Goal: Transaction & Acquisition: Book appointment/travel/reservation

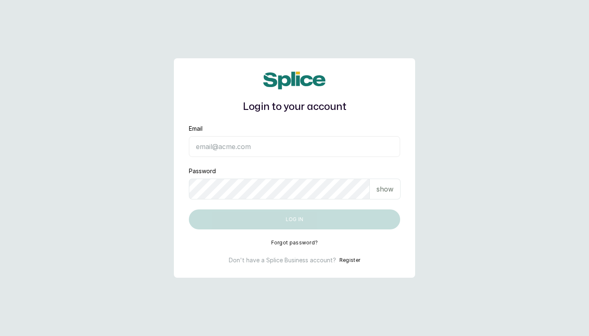
click at [245, 150] on input "Email" at bounding box center [294, 146] width 211 height 21
type input "O"
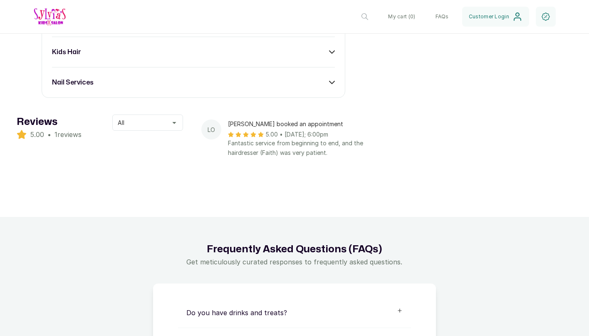
scroll to position [583, 0]
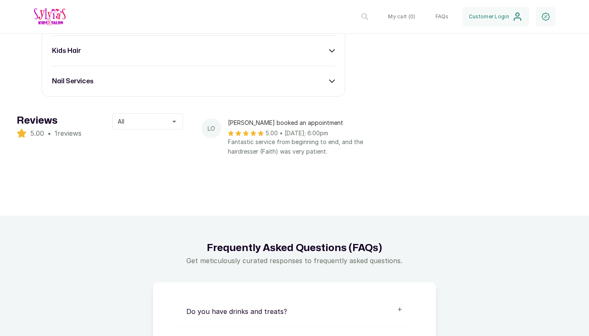
click at [175, 113] on button "All" at bounding box center [147, 121] width 71 height 16
click at [196, 139] on div "Reviews 5.00 • 1 reviews All All 5 ratings 4 ratings 3 ratings 2 ratings 1 rati…" at bounding box center [294, 146] width 589 height 98
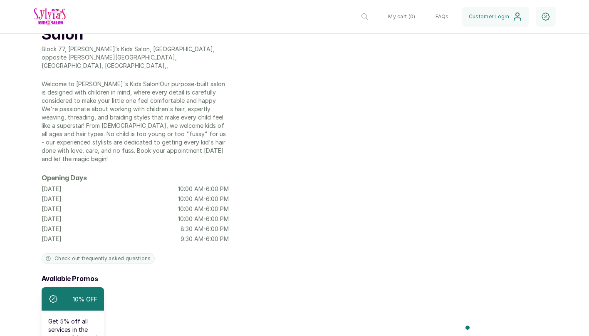
scroll to position [0, 0]
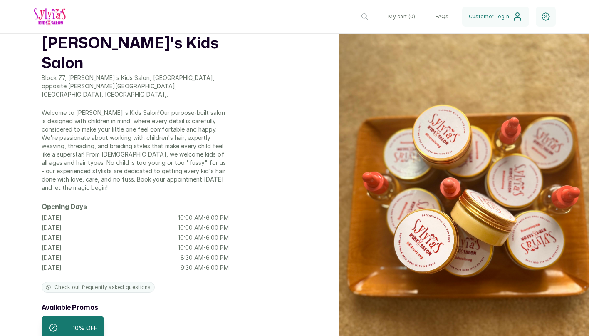
click at [182, 119] on p "Welcome to [PERSON_NAME]'s Kids Salon!Our purpose-built salon is designed with …" at bounding box center [135, 150] width 187 height 83
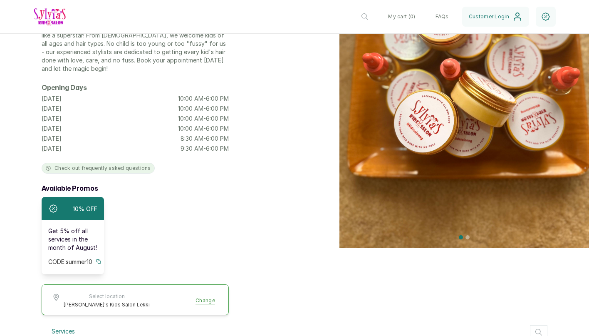
scroll to position [177, 0]
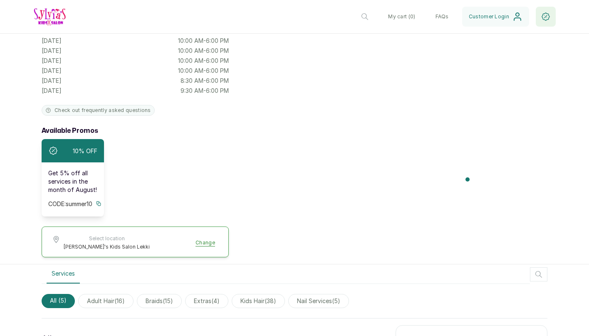
click at [548, 14] on icon "button" at bounding box center [545, 16] width 7 height 7
click at [546, 21] on icon "button" at bounding box center [546, 17] width 10 height 10
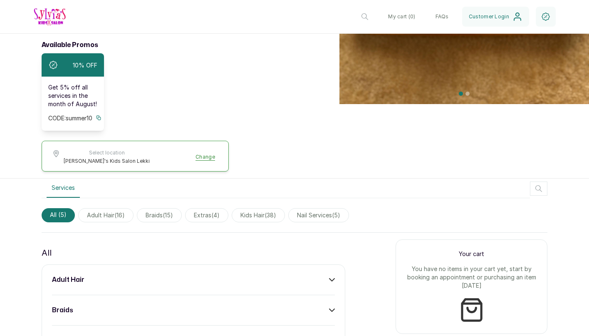
scroll to position [306, 0]
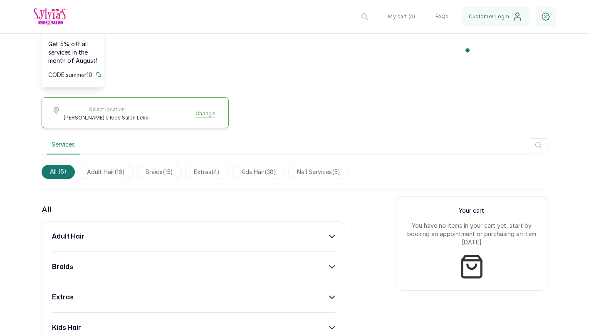
click at [99, 231] on div "adult hair" at bounding box center [193, 236] width 283 height 10
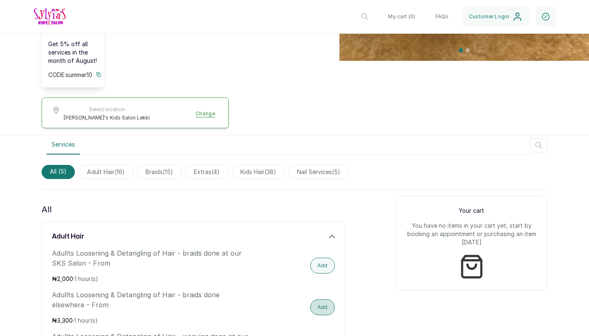
click at [325, 299] on button "Add" at bounding box center [322, 307] width 25 height 16
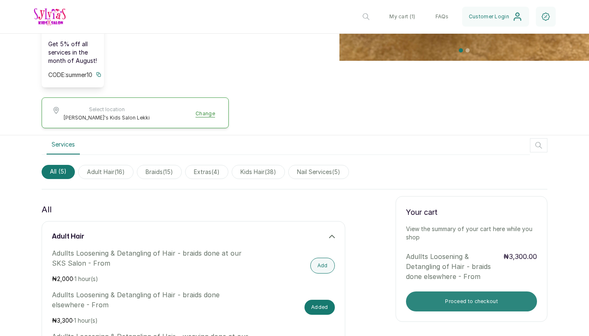
click at [477, 291] on button "Proceed to checkout" at bounding box center [471, 301] width 131 height 20
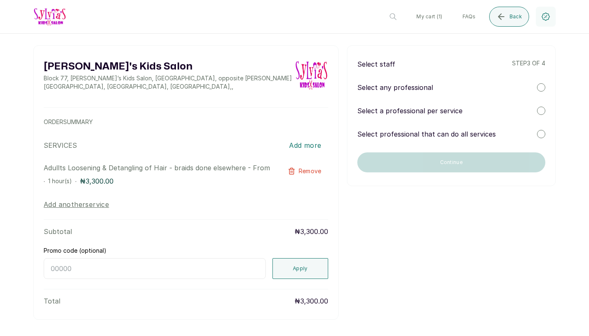
scroll to position [8, 0]
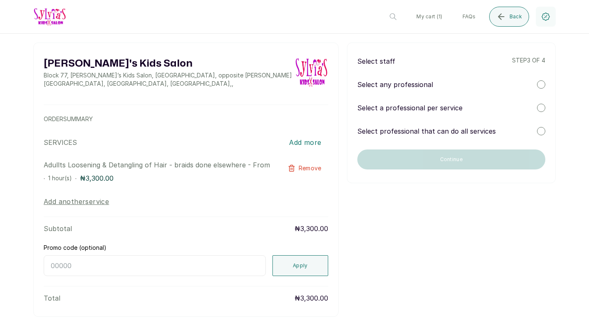
click at [409, 79] on div "Select staff step 3 of 4 Select any professional Select a professional per serv…" at bounding box center [451, 112] width 209 height 141
click at [543, 81] on div at bounding box center [541, 84] width 8 height 8
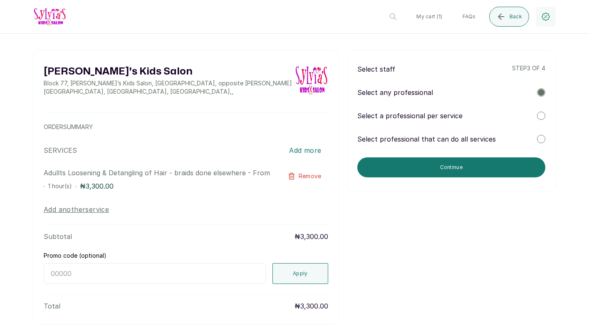
scroll to position [22, 0]
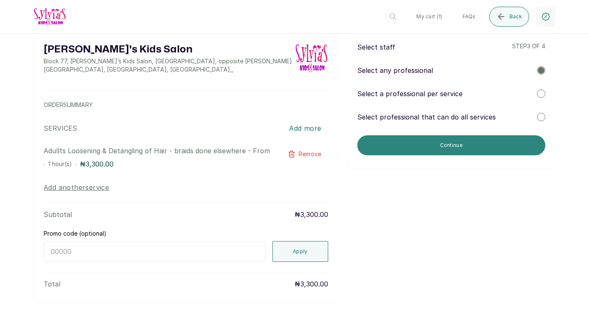
click at [443, 143] on button "Continue" at bounding box center [451, 145] width 188 height 20
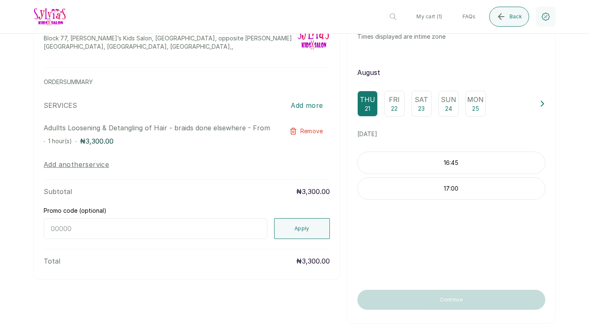
scroll to position [53, 0]
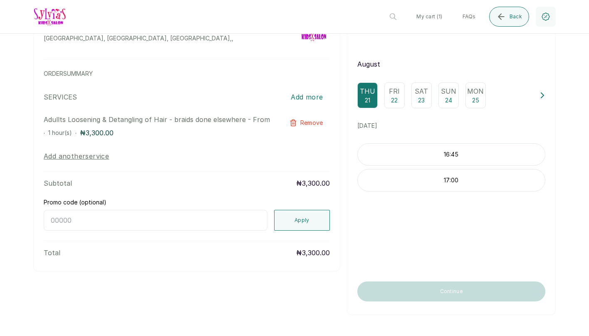
click at [421, 101] on p "23" at bounding box center [421, 100] width 7 height 8
click at [428, 185] on p "09:30" at bounding box center [451, 184] width 187 height 8
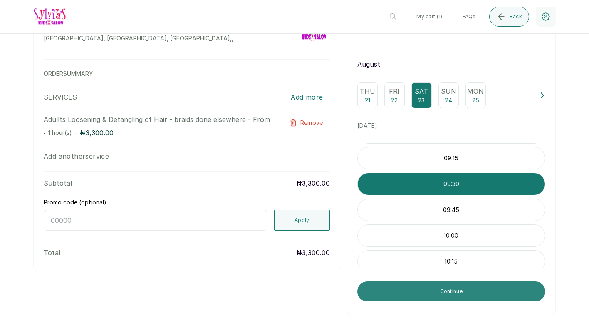
click at [443, 292] on button "Continue" at bounding box center [451, 291] width 188 height 20
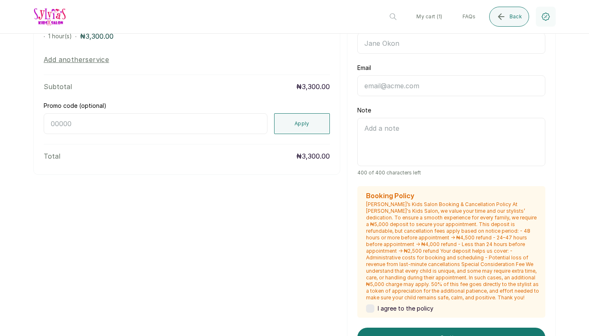
scroll to position [175, 0]
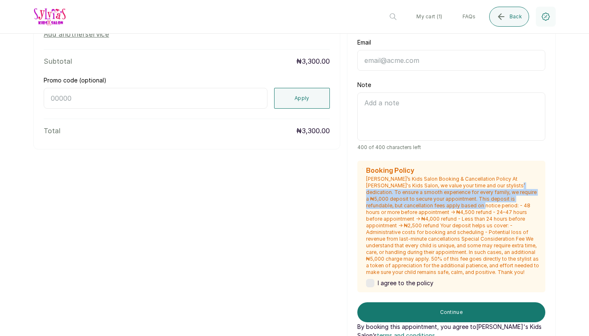
drag, startPoint x: 479, startPoint y: 186, endPoint x: 422, endPoint y: 206, distance: 60.8
click at [422, 206] on p "[PERSON_NAME]’s Kids Salon Booking & Cancellation Policy At [PERSON_NAME]'s Kid…" at bounding box center [453, 226] width 174 height 100
copy p "To ensure a smooth experience for every family, we require a ₦5,000 deposit to …"
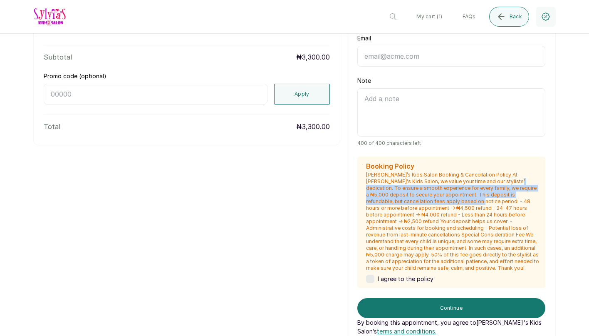
scroll to position [183, 0]
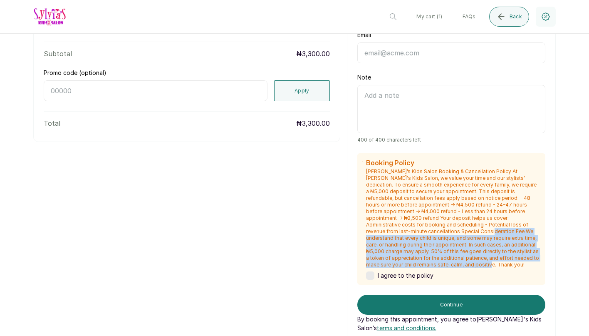
drag, startPoint x: 411, startPoint y: 233, endPoint x: 433, endPoint y: 261, distance: 35.9
click at [434, 261] on p "[PERSON_NAME]’s Kids Salon Booking & Cancellation Policy At [PERSON_NAME]'s Kid…" at bounding box center [453, 218] width 174 height 100
copy p "We understand that every child is unique, and some may require extra time, care…"
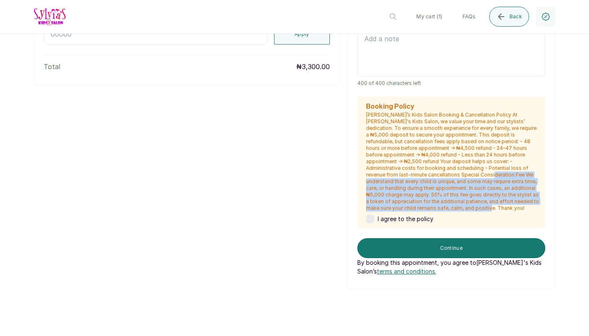
scroll to position [260, 0]
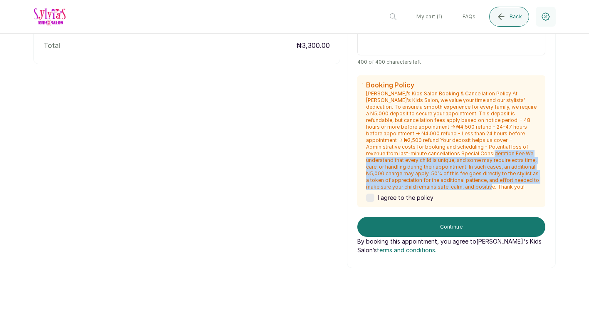
click at [415, 228] on button "Continue" at bounding box center [451, 227] width 188 height 20
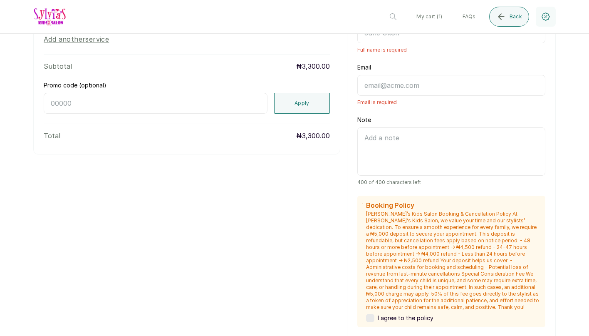
scroll to position [253, 0]
